Goal: Information Seeking & Learning: Learn about a topic

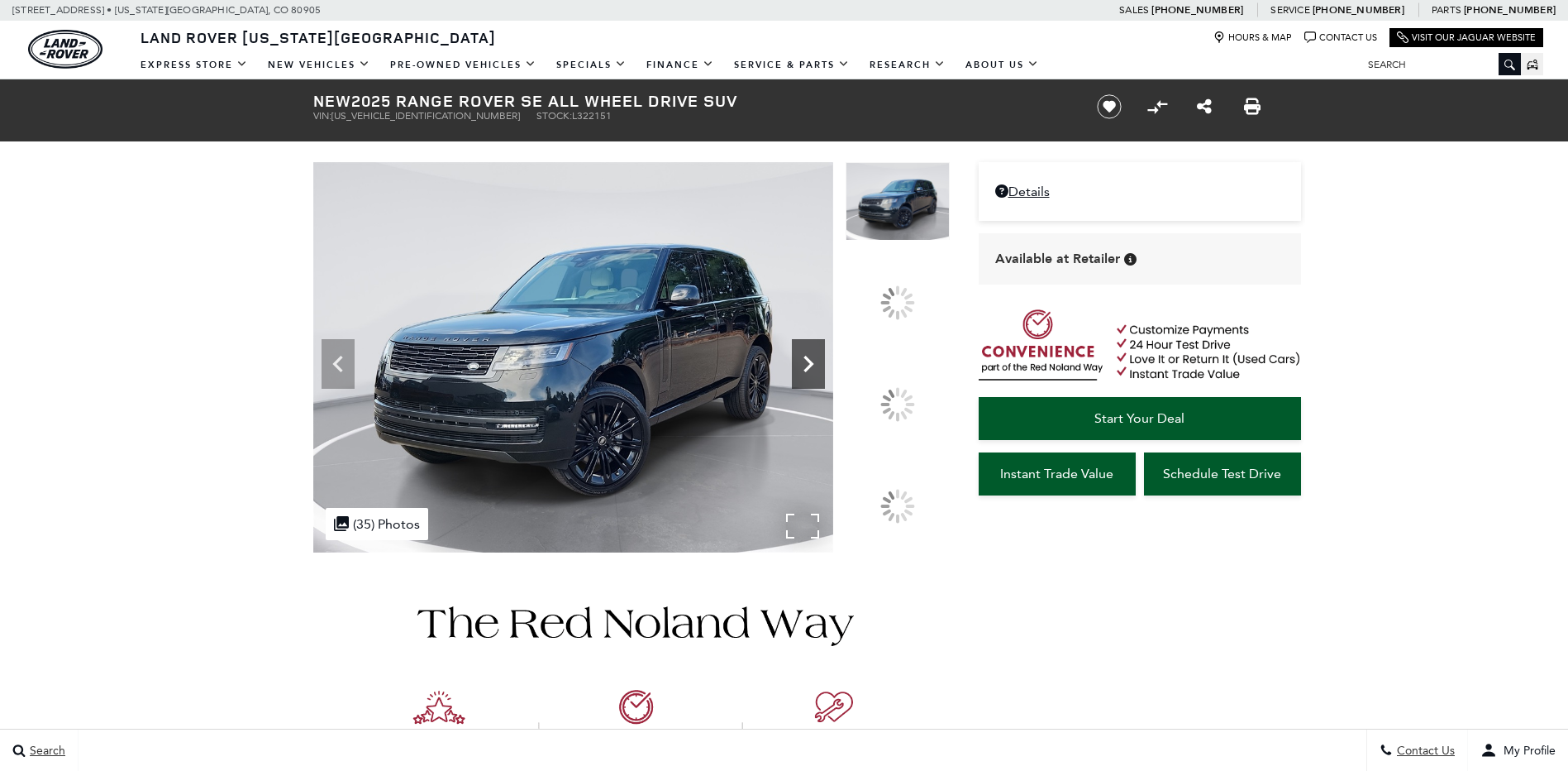
click at [825, 381] on icon at bounding box center [809, 363] width 33 height 33
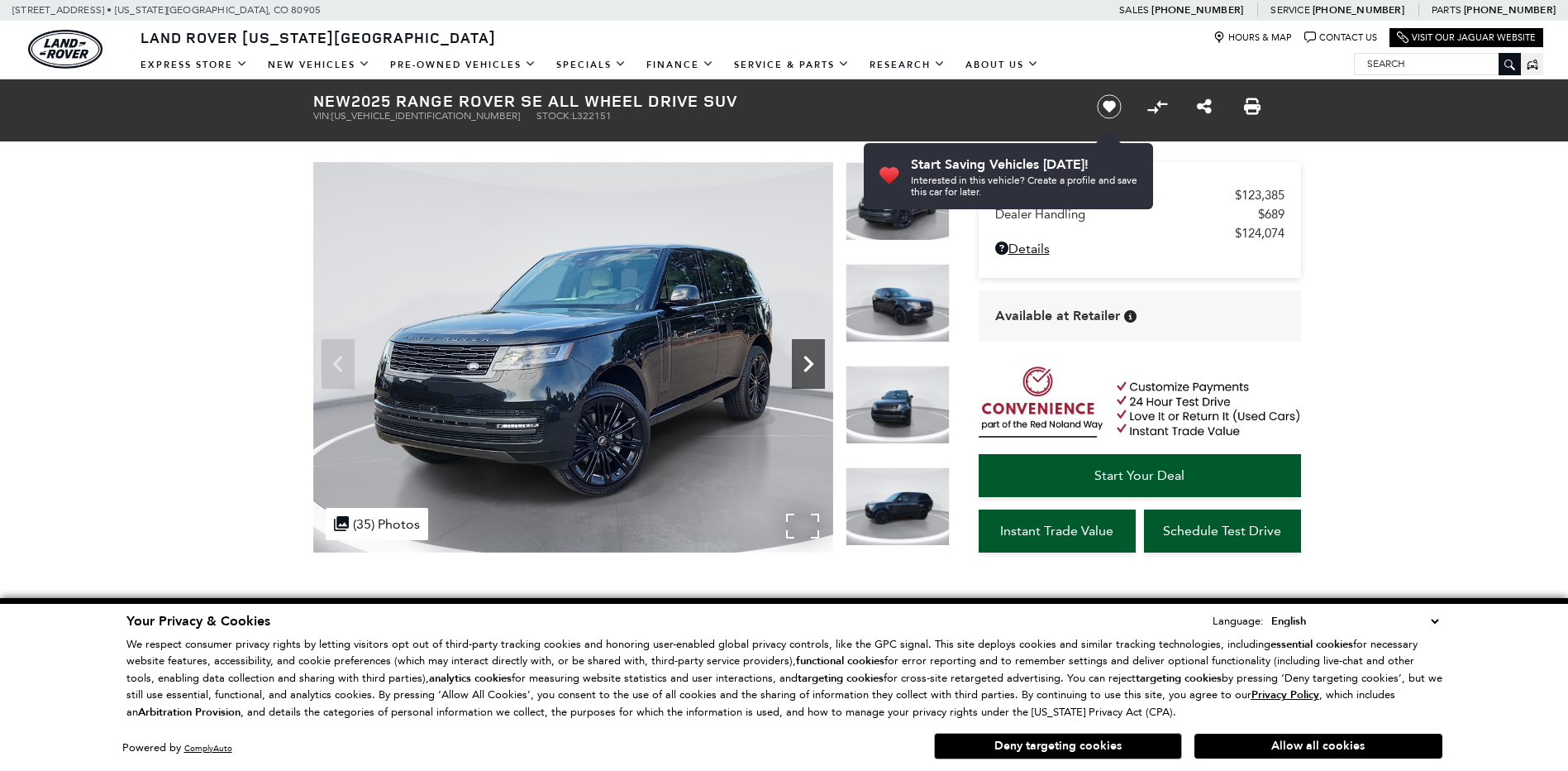
click at [809, 371] on icon "Next" at bounding box center [809, 363] width 33 height 33
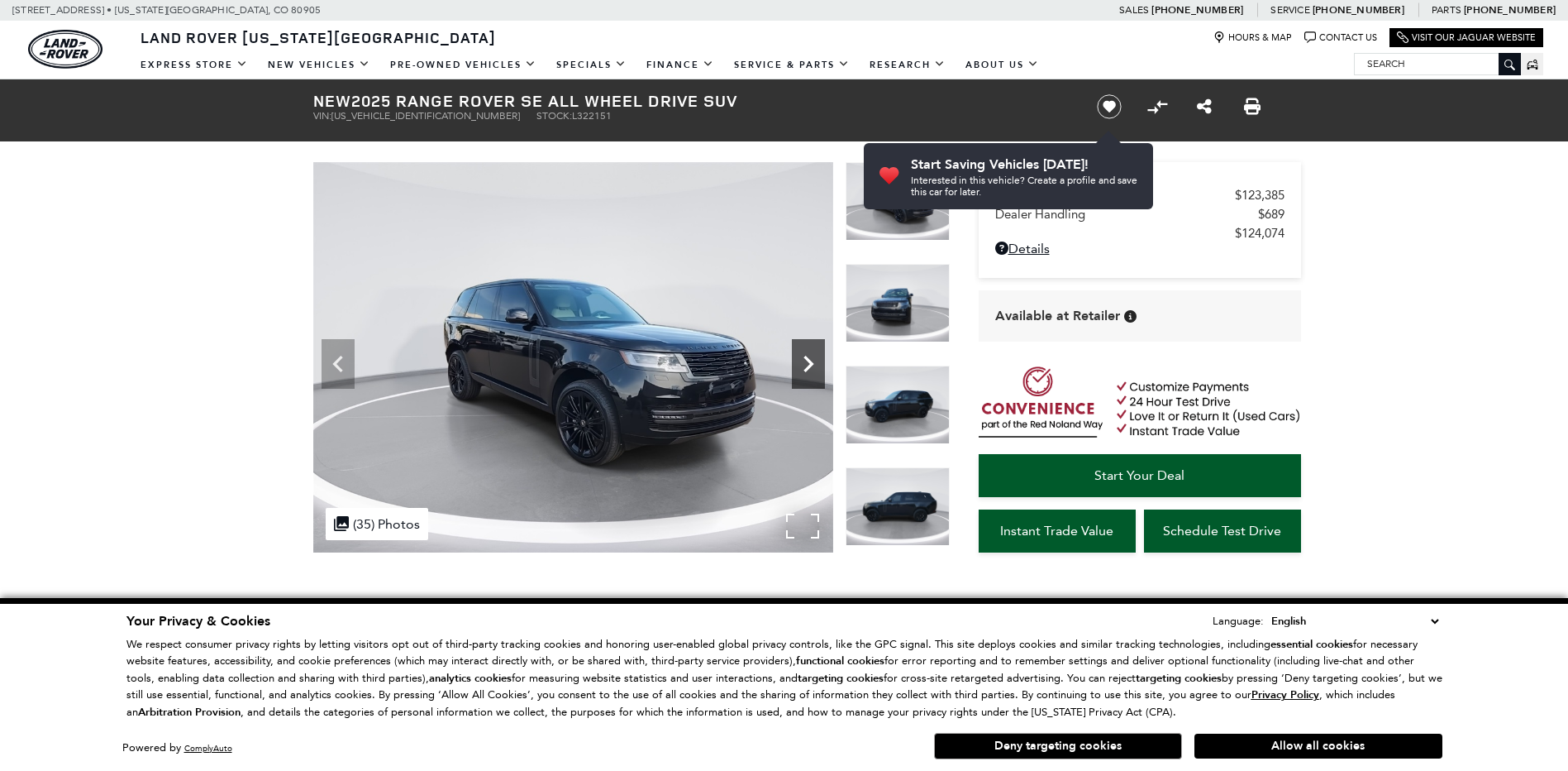
click at [809, 371] on icon "Next" at bounding box center [809, 363] width 33 height 33
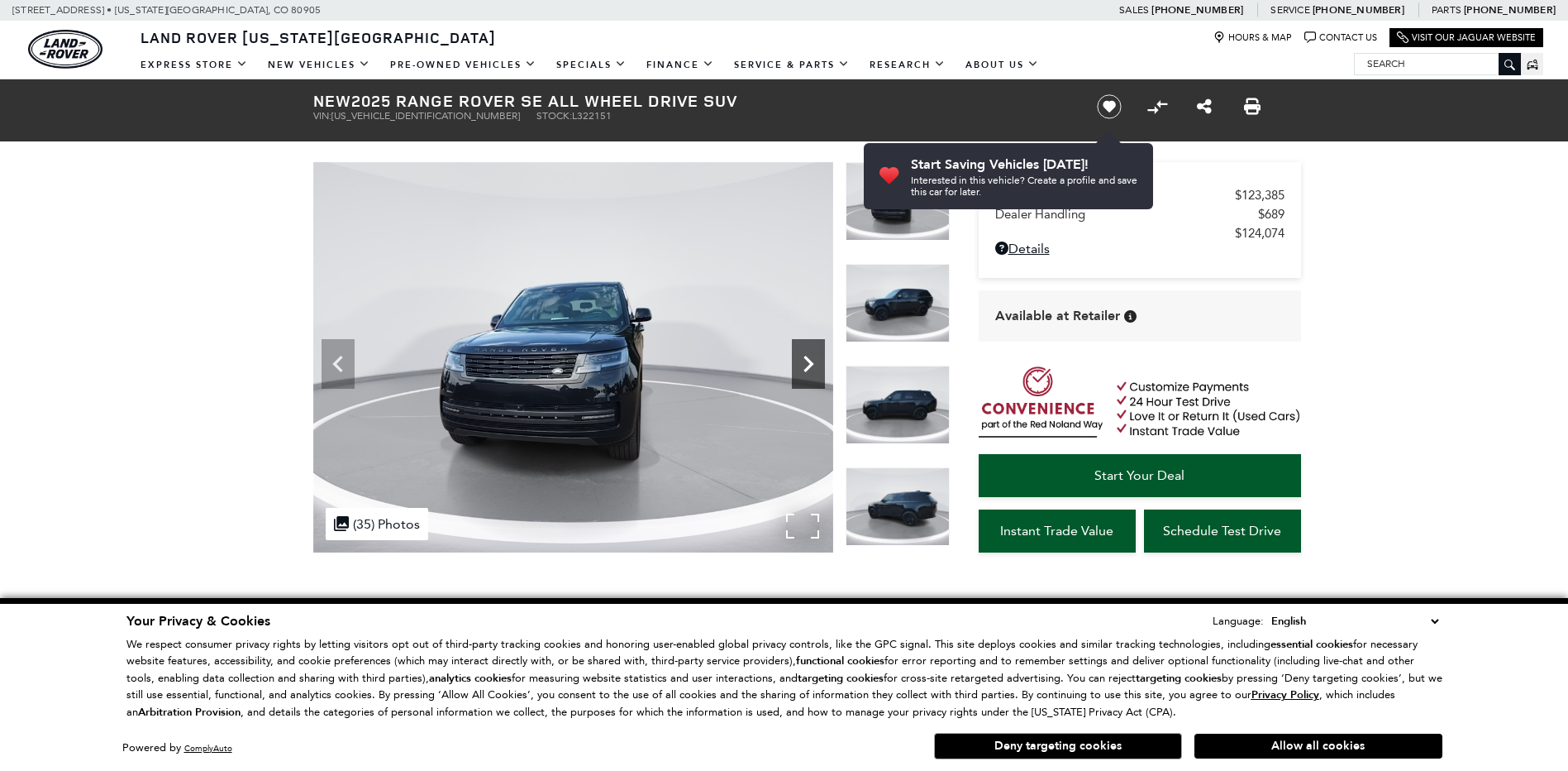
click at [807, 371] on icon "Next" at bounding box center [809, 363] width 33 height 33
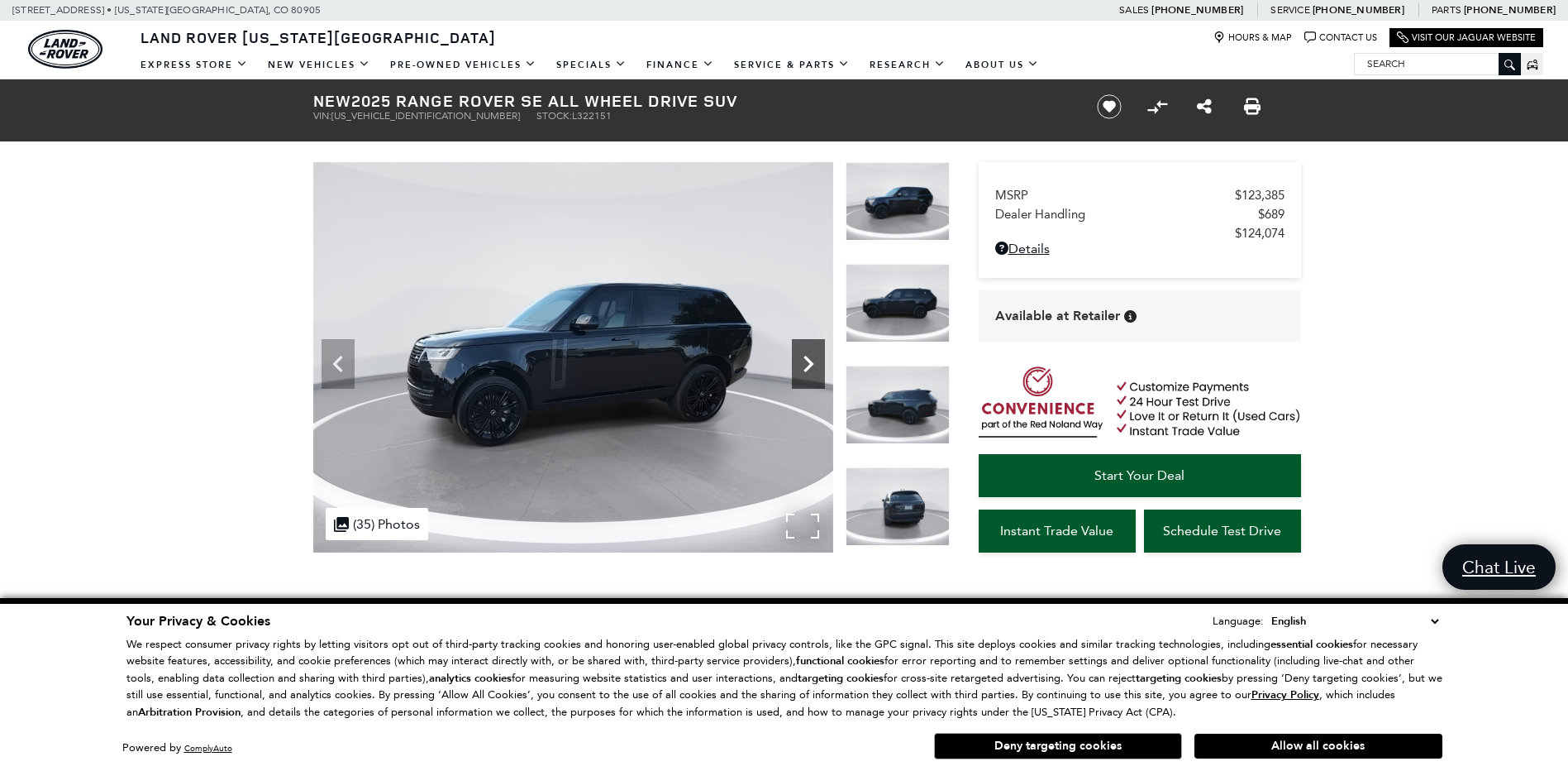
click at [807, 372] on icon "Next" at bounding box center [809, 363] width 33 height 33
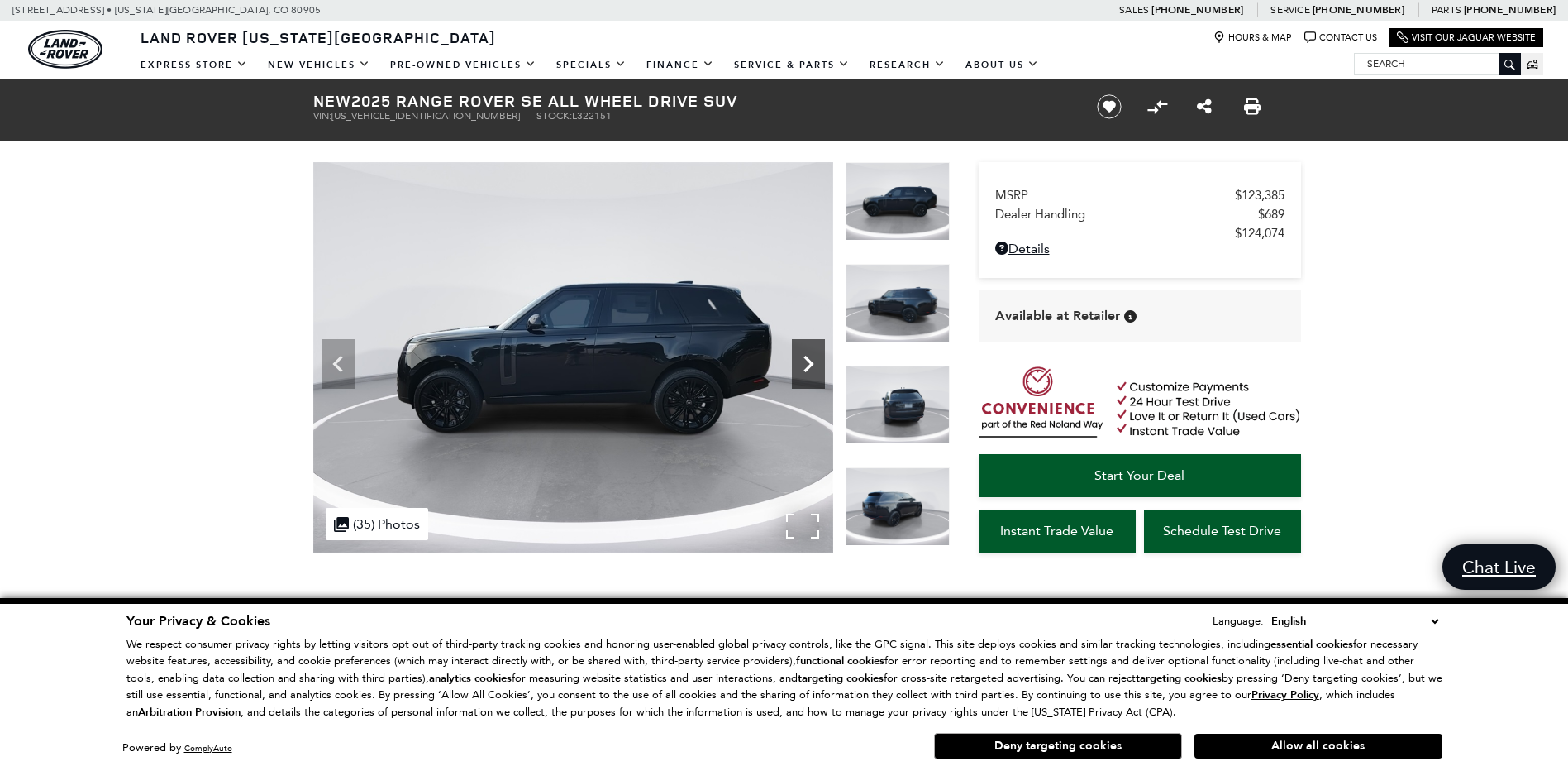
click at [807, 372] on icon "Next" at bounding box center [809, 363] width 33 height 33
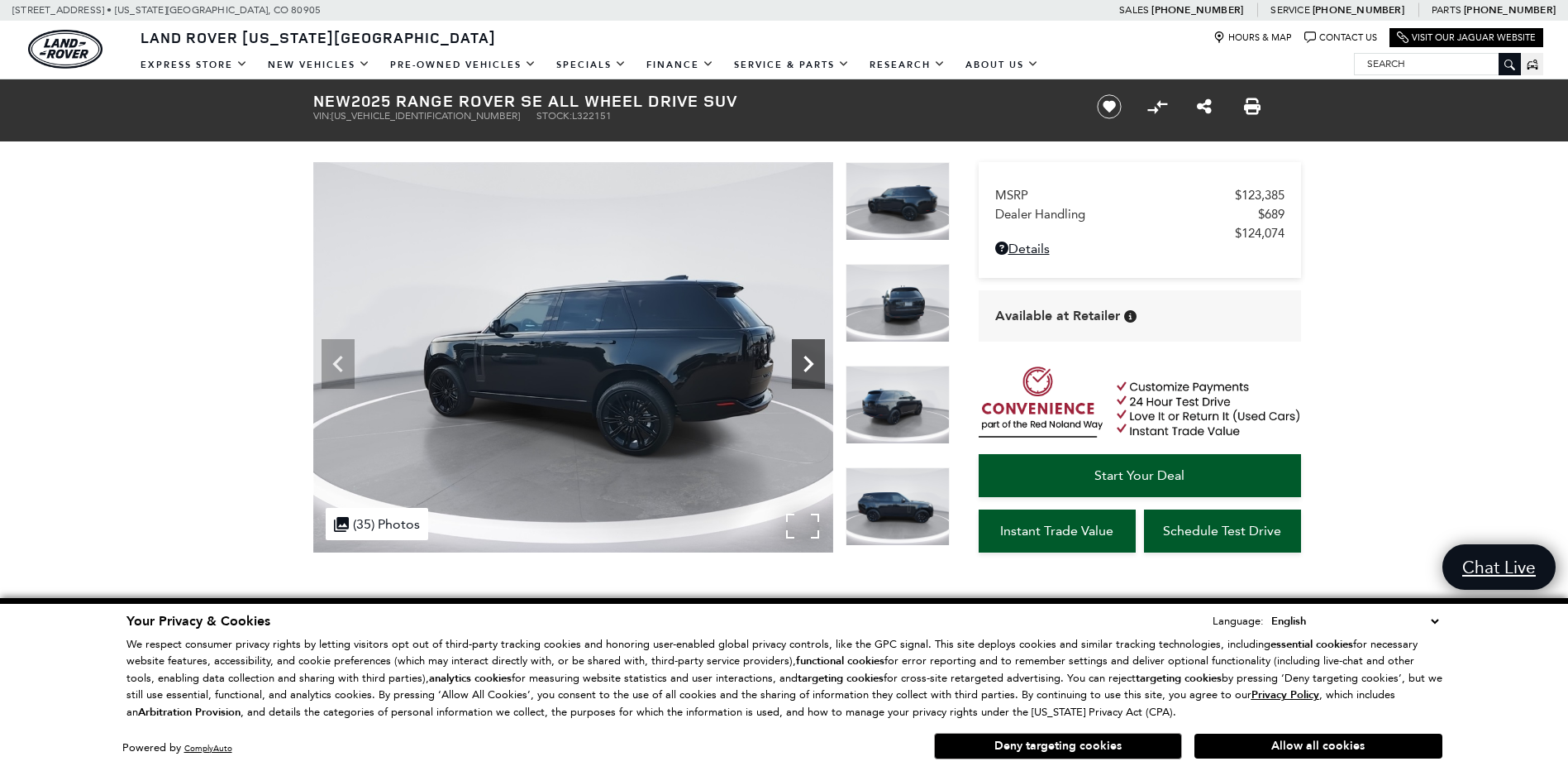
click at [807, 373] on icon "Next" at bounding box center [809, 363] width 33 height 33
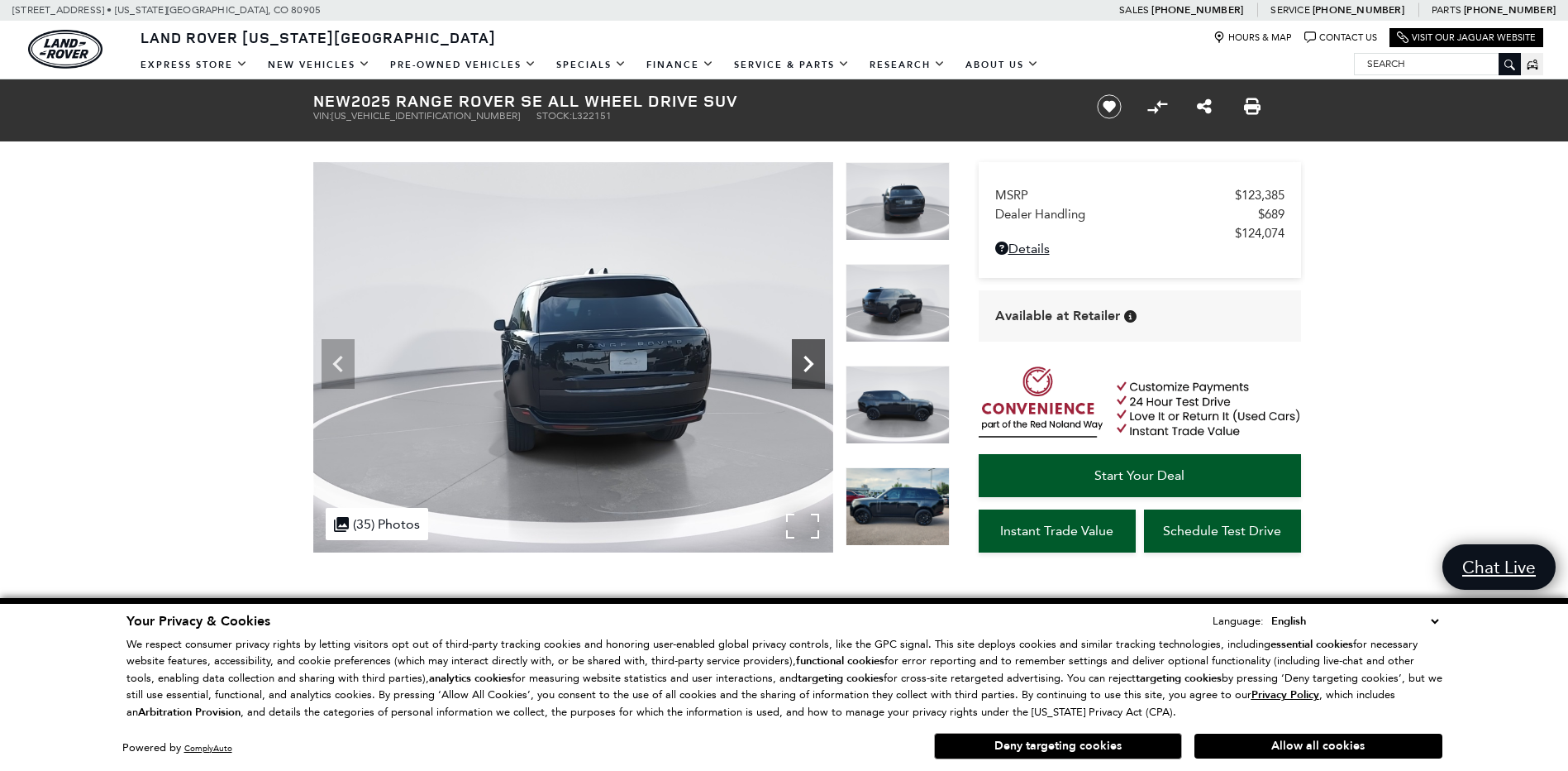
click at [807, 373] on icon "Next" at bounding box center [809, 363] width 33 height 33
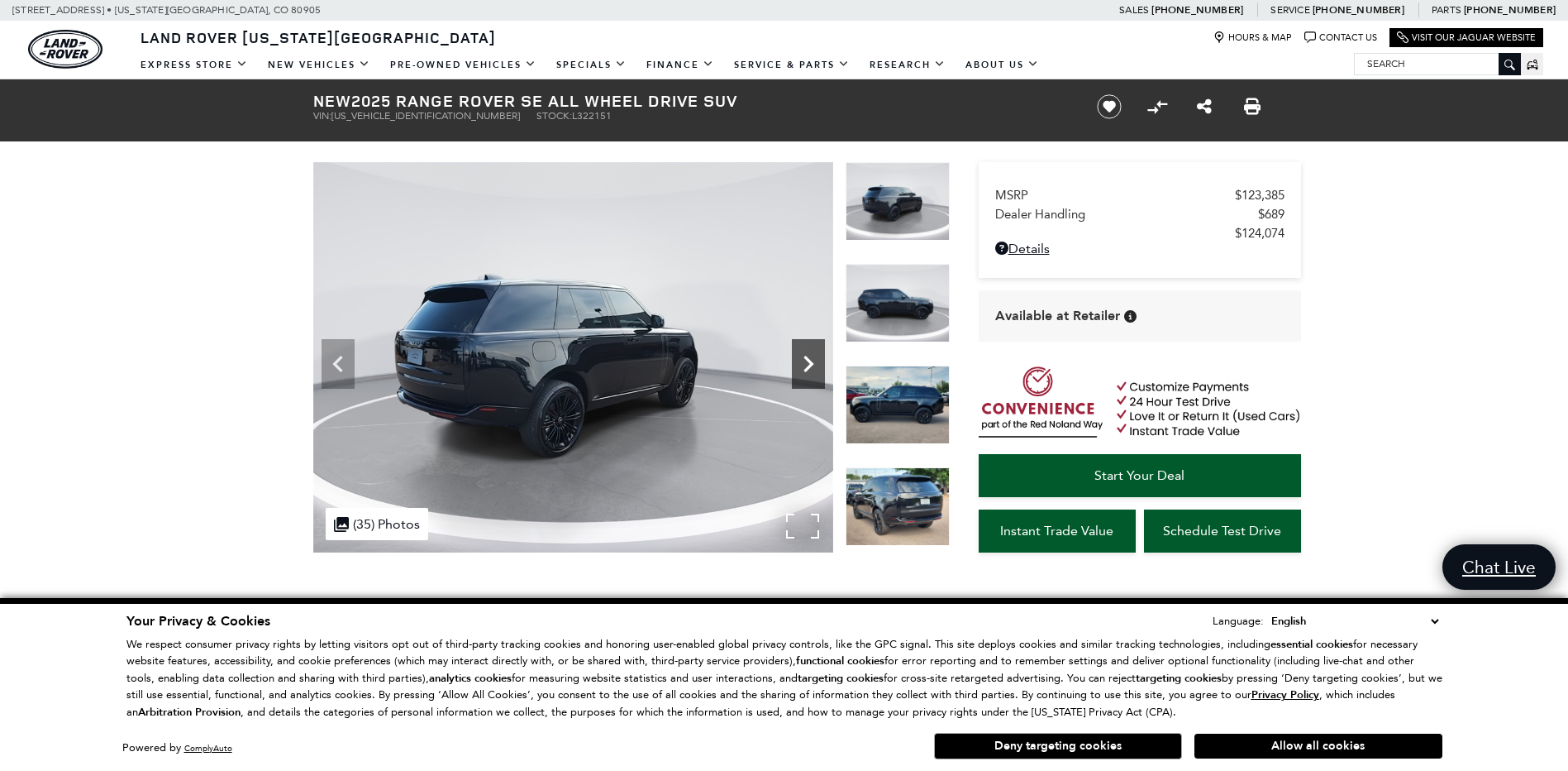
click at [807, 373] on icon "Next" at bounding box center [809, 363] width 33 height 33
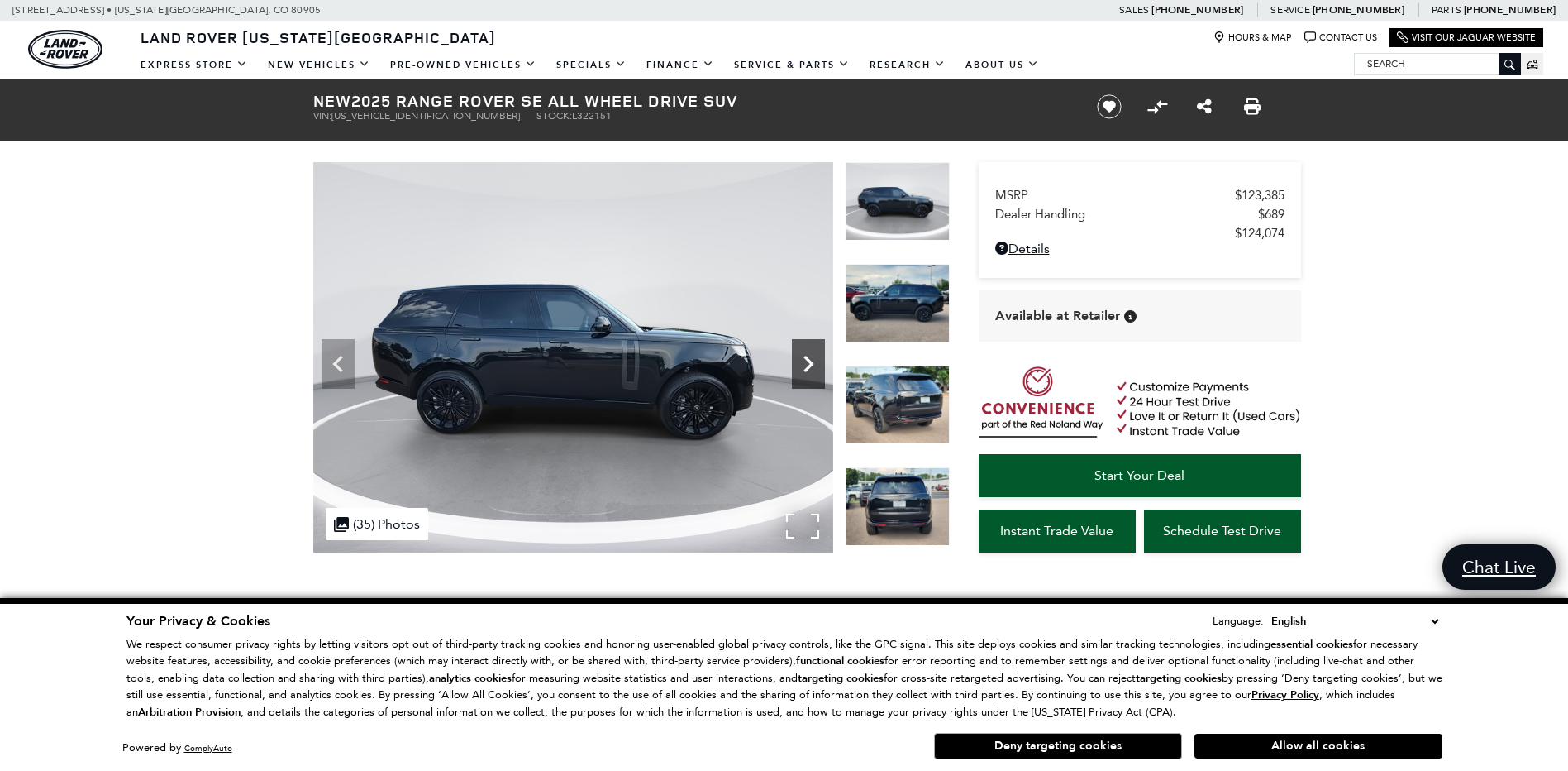
click at [811, 369] on icon "Next" at bounding box center [809, 363] width 33 height 33
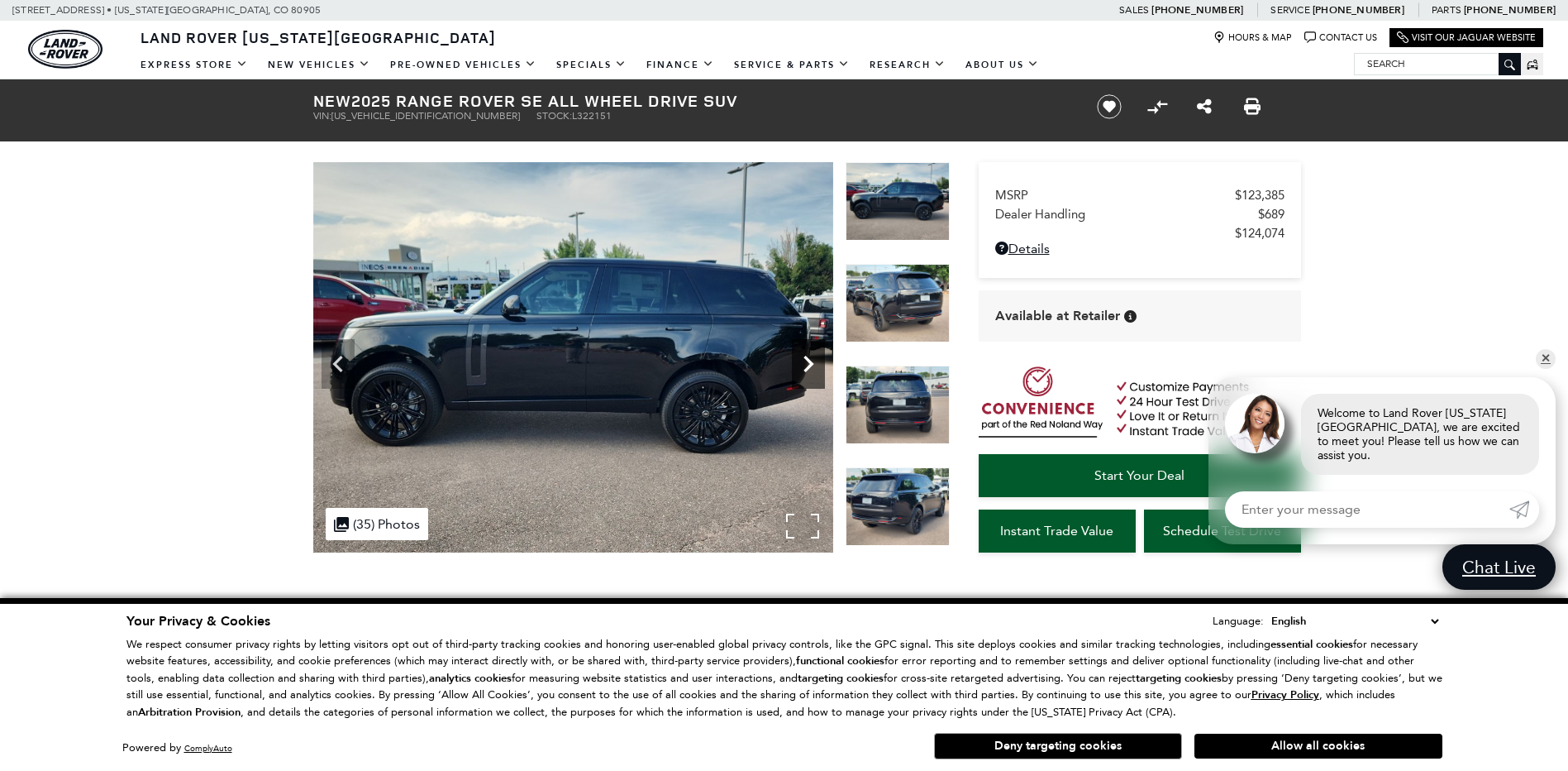
click at [812, 367] on icon "Next" at bounding box center [809, 363] width 33 height 33
